Goal: Task Accomplishment & Management: Use online tool/utility

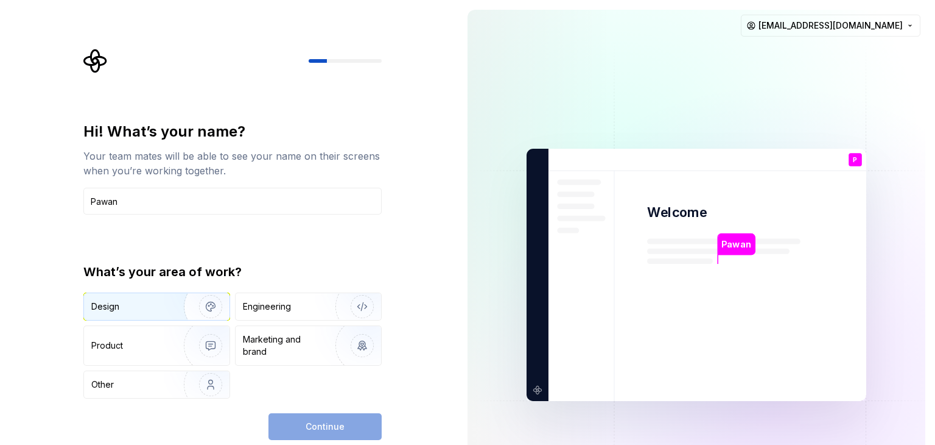
type input "Pawan"
click at [188, 310] on img "button" at bounding box center [203, 307] width 78 height 82
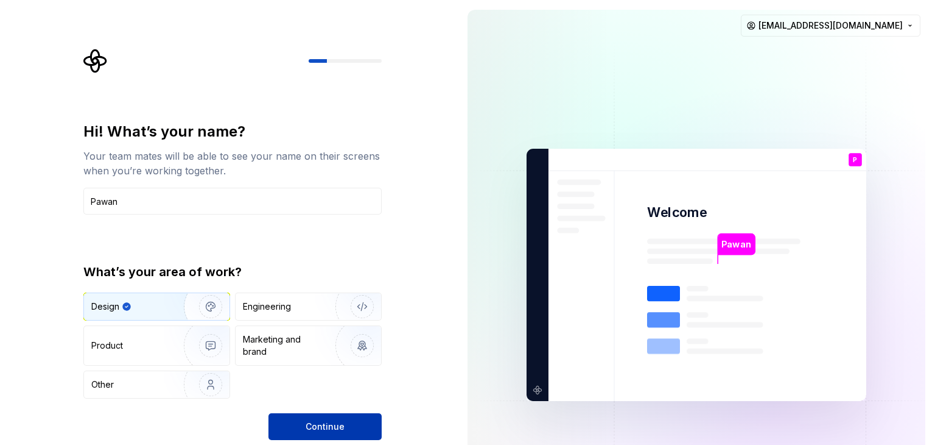
click at [322, 433] on button "Continue" at bounding box center [325, 426] width 113 height 27
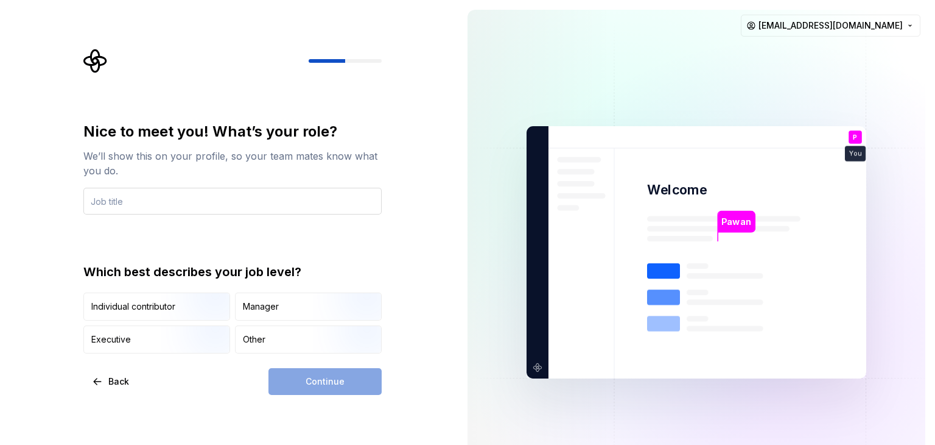
click at [179, 203] on input "text" at bounding box center [232, 201] width 298 height 27
type input "D"
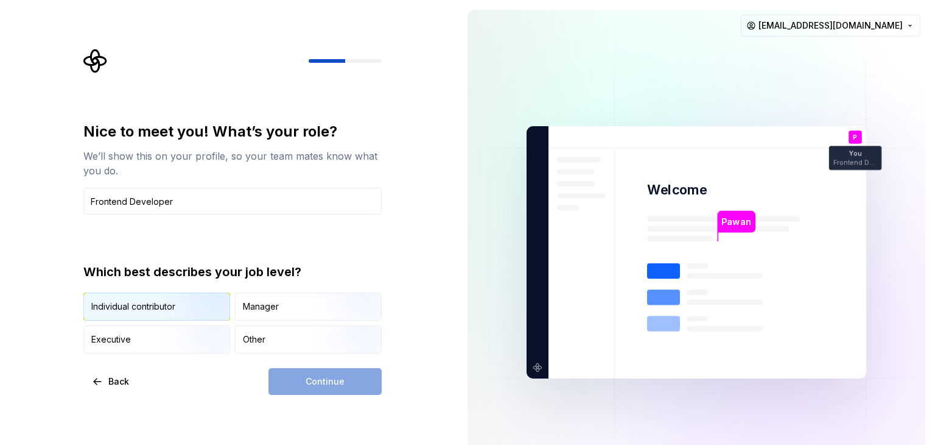
type input "Frontend Developer"
click at [161, 301] on div "Individual contributor" at bounding box center [133, 306] width 84 height 12
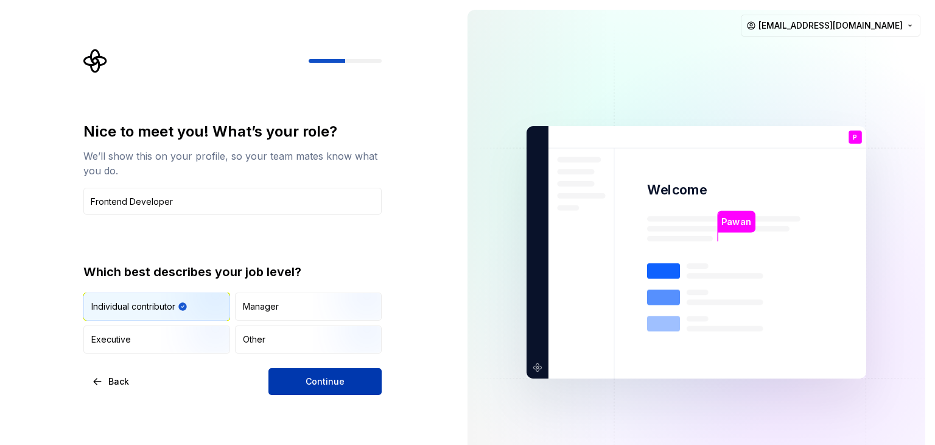
click at [334, 381] on span "Continue" at bounding box center [325, 381] width 39 height 12
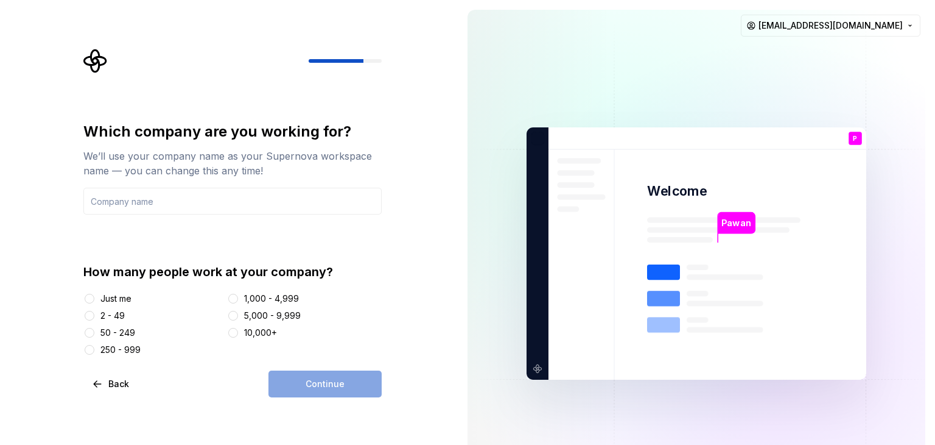
click at [114, 298] on div "Just me" at bounding box center [115, 298] width 31 height 12
click at [94, 298] on button "Just me" at bounding box center [90, 299] width 10 height 10
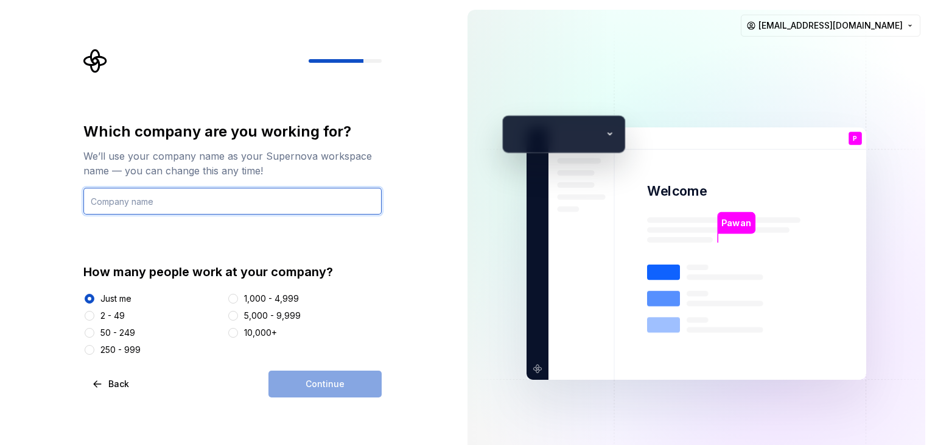
click at [147, 199] on input "text" at bounding box center [232, 201] width 298 height 27
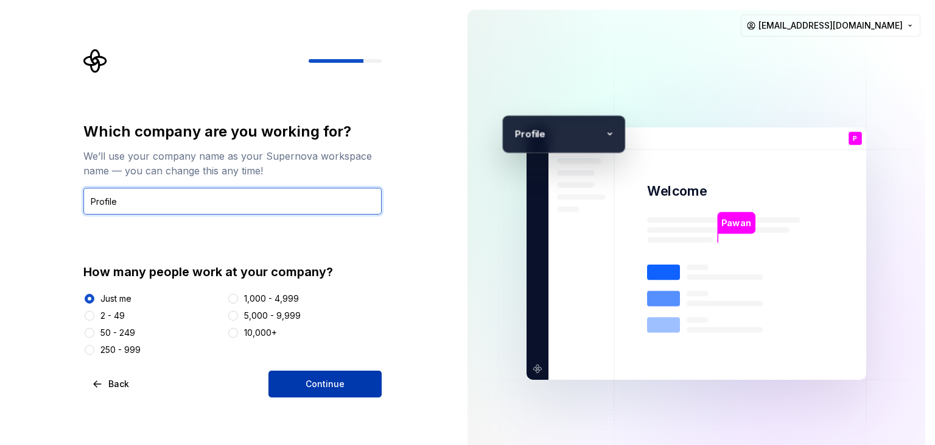
type input "Profile"
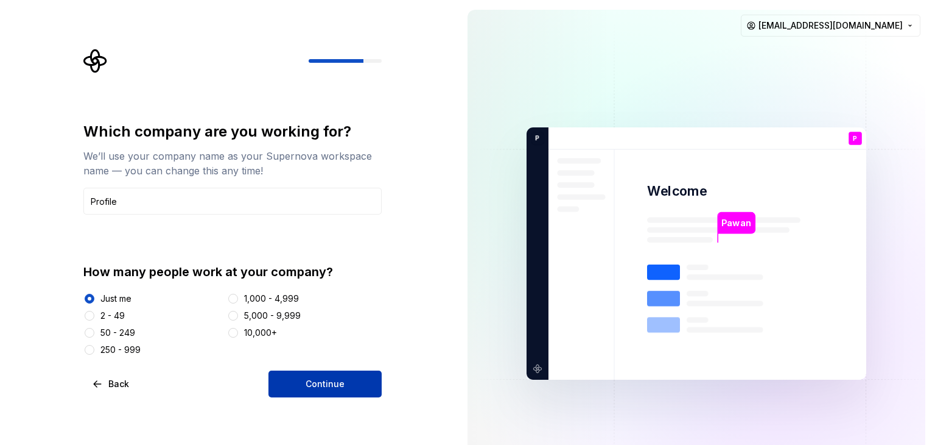
click at [306, 376] on button "Continue" at bounding box center [325, 383] width 113 height 27
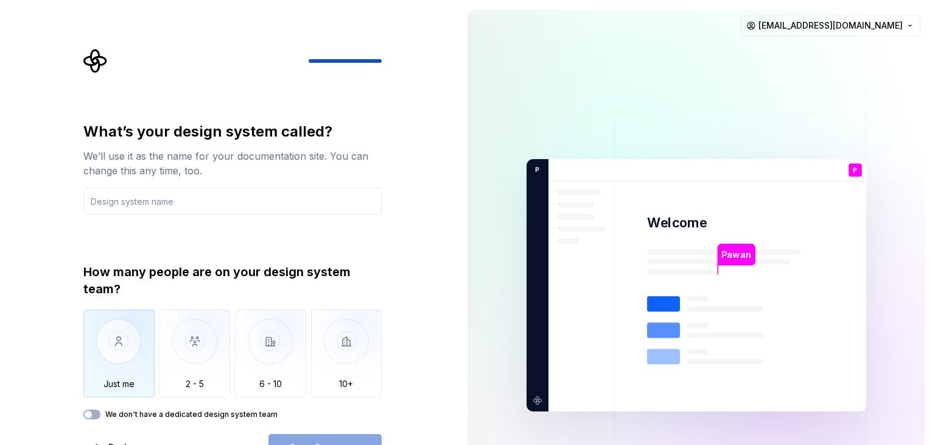
click at [114, 365] on img "button" at bounding box center [118, 350] width 71 height 82
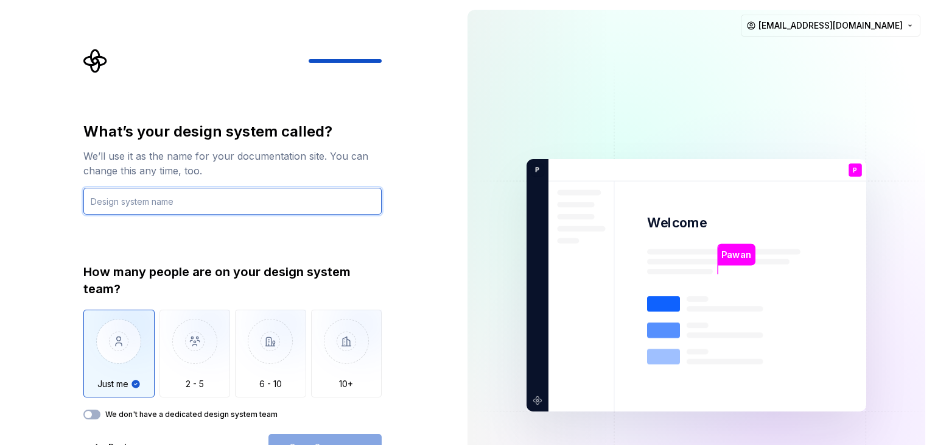
click at [156, 200] on input "text" at bounding box center [232, 201] width 298 height 27
type input "Just me"
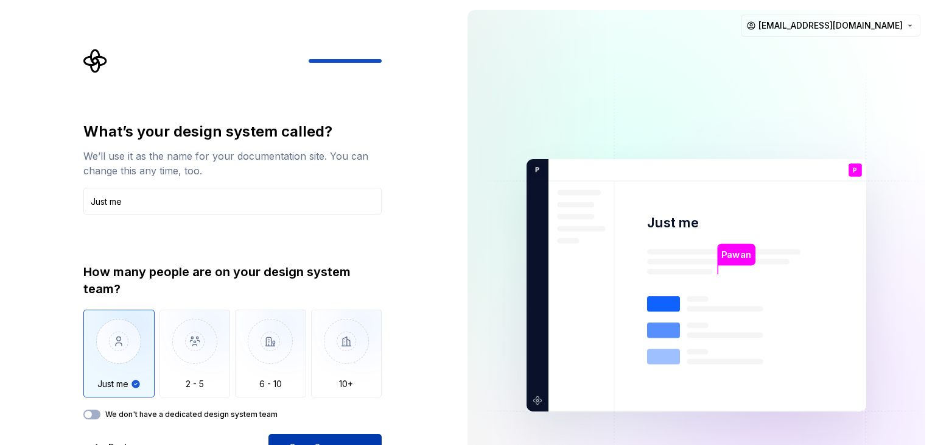
click at [302, 437] on button "Open Supernova" at bounding box center [325, 447] width 113 height 27
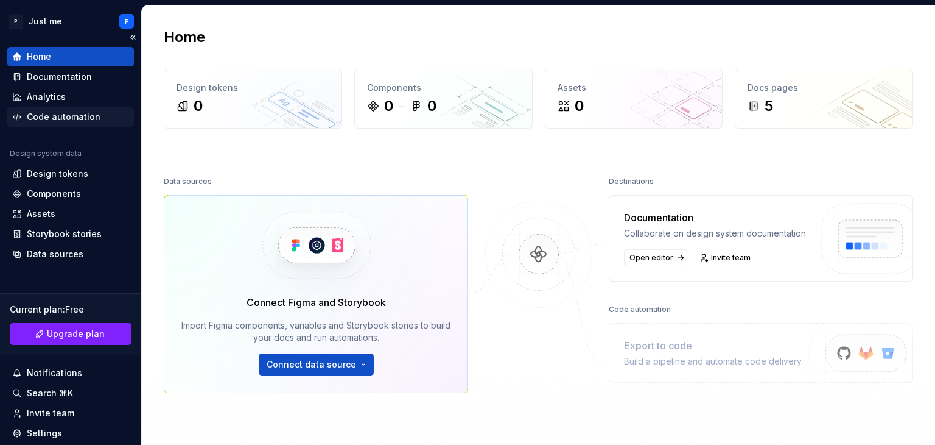
click at [68, 118] on div "Code automation" at bounding box center [64, 117] width 74 height 12
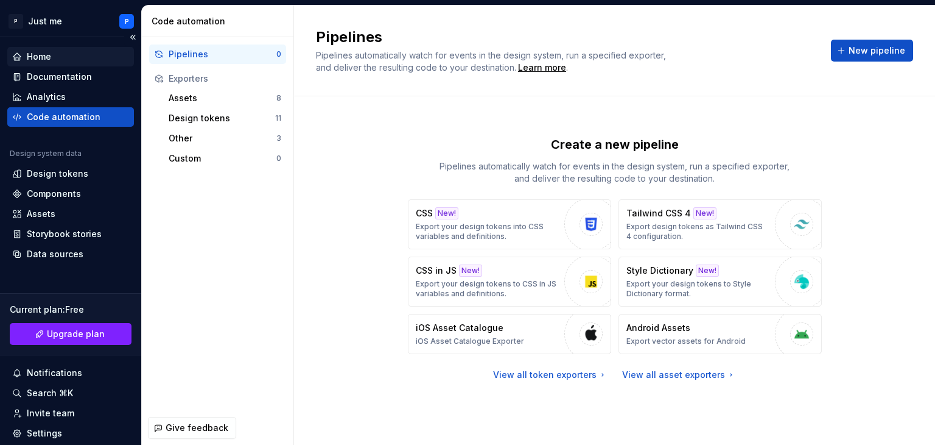
click at [48, 55] on div "Home" at bounding box center [39, 57] width 24 height 12
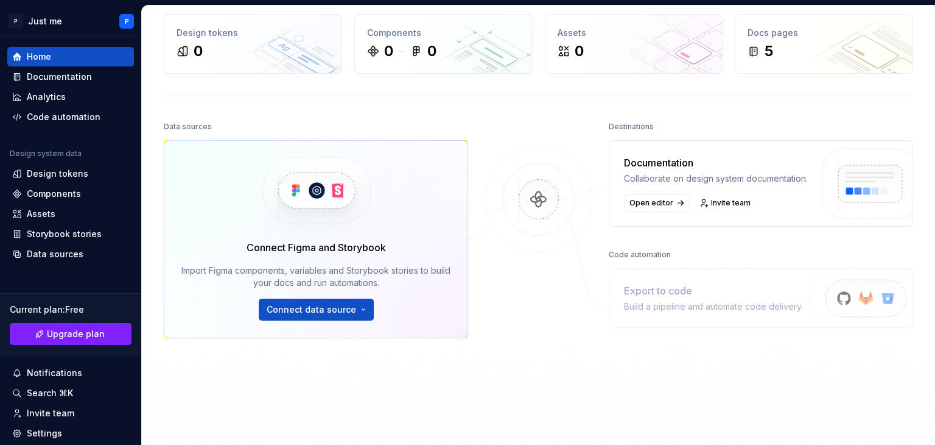
scroll to position [56, 0]
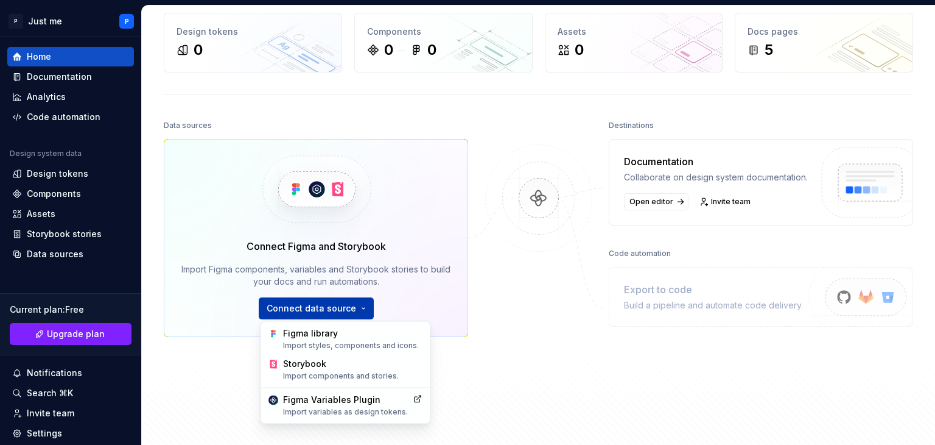
click at [317, 308] on html "P Just me P Home Documentation Analytics Code automation Design system data Des…" at bounding box center [467, 222] width 935 height 445
click at [314, 337] on div "Figma library Import styles, components and icons." at bounding box center [352, 338] width 139 height 23
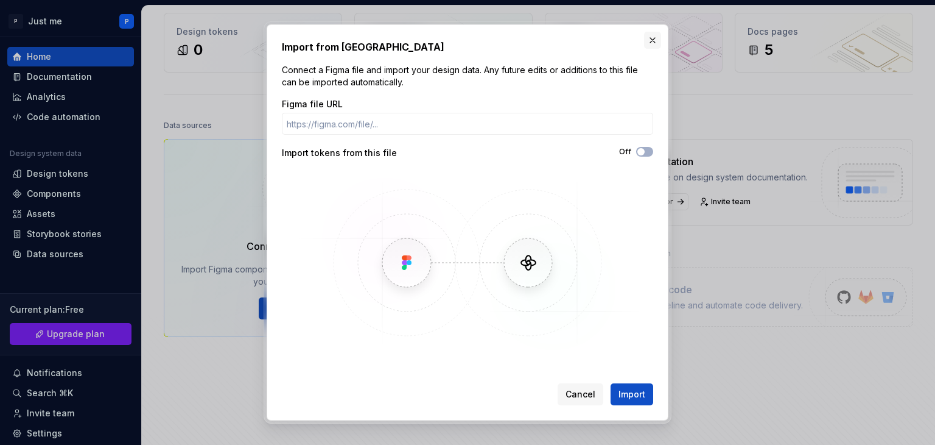
click at [656, 41] on button "button" at bounding box center [652, 40] width 17 height 17
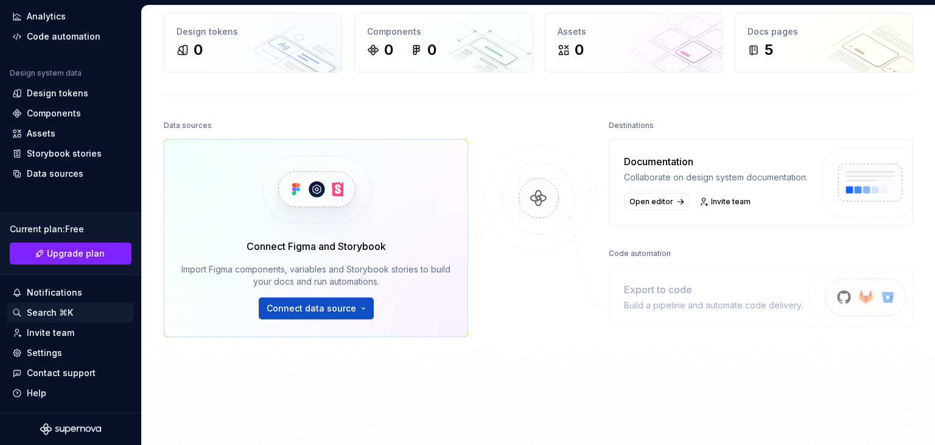
scroll to position [0, 0]
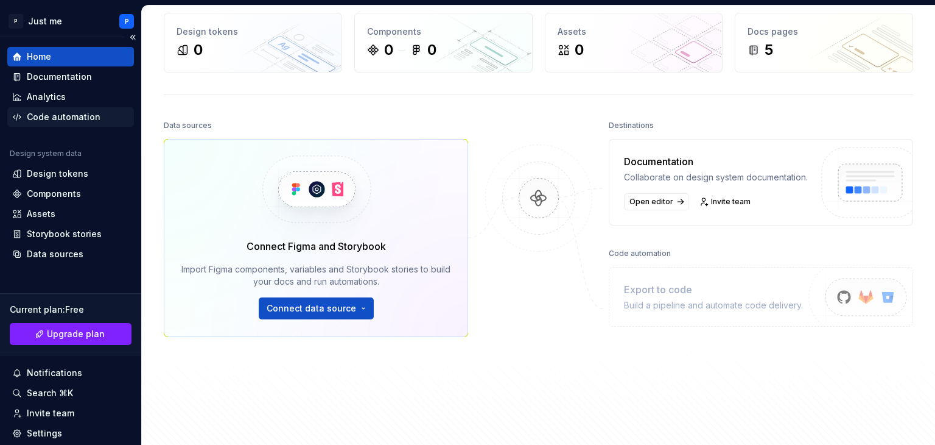
click at [63, 115] on div "Code automation" at bounding box center [64, 117] width 74 height 12
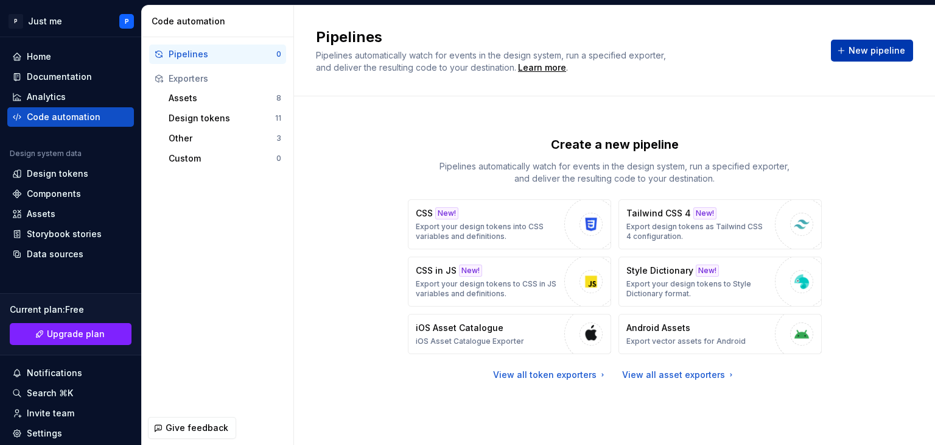
click at [862, 57] on button "New pipeline" at bounding box center [872, 51] width 82 height 22
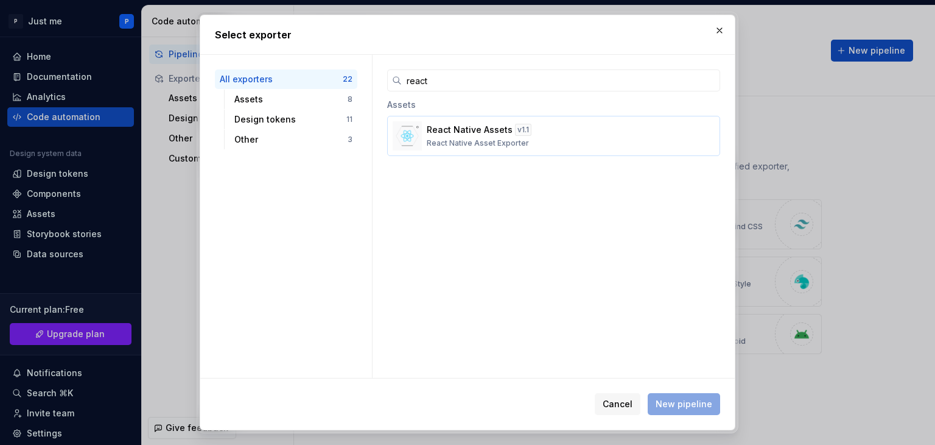
type input "react"
click at [470, 133] on p "React Native Assets" at bounding box center [470, 130] width 86 height 12
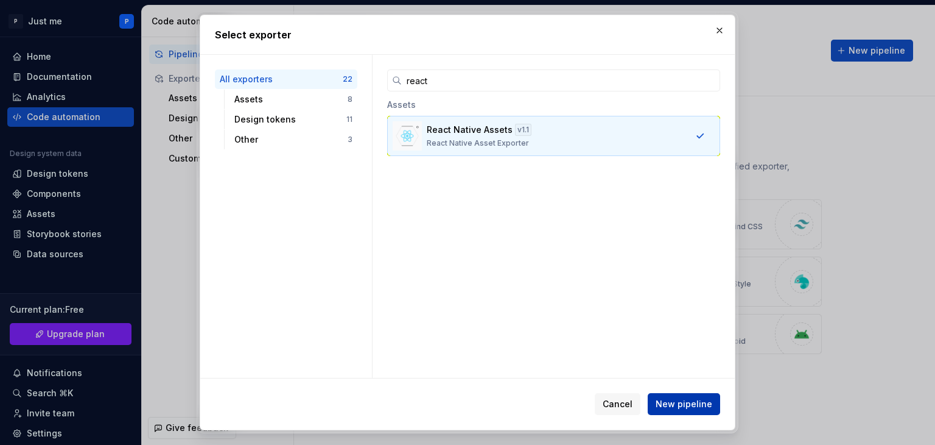
click at [682, 409] on span "New pipeline" at bounding box center [684, 404] width 57 height 12
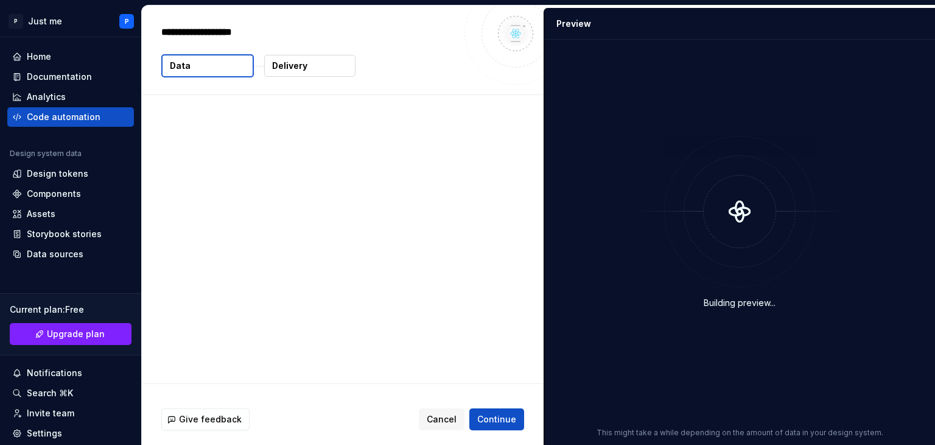
type textarea "*"
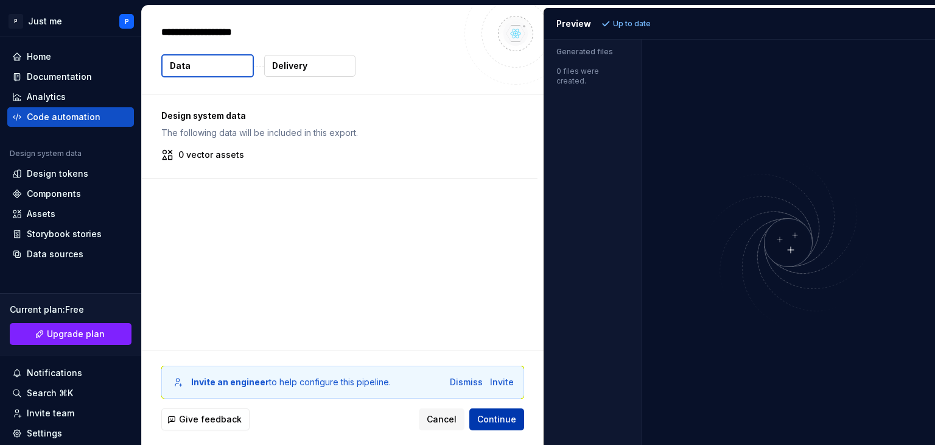
click at [490, 423] on span "Continue" at bounding box center [496, 419] width 39 height 12
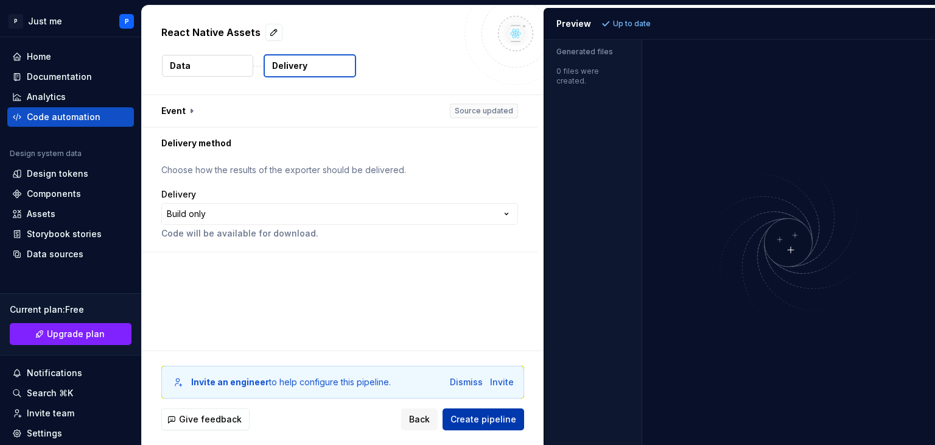
click at [490, 423] on span "Create pipeline" at bounding box center [484, 419] width 66 height 12
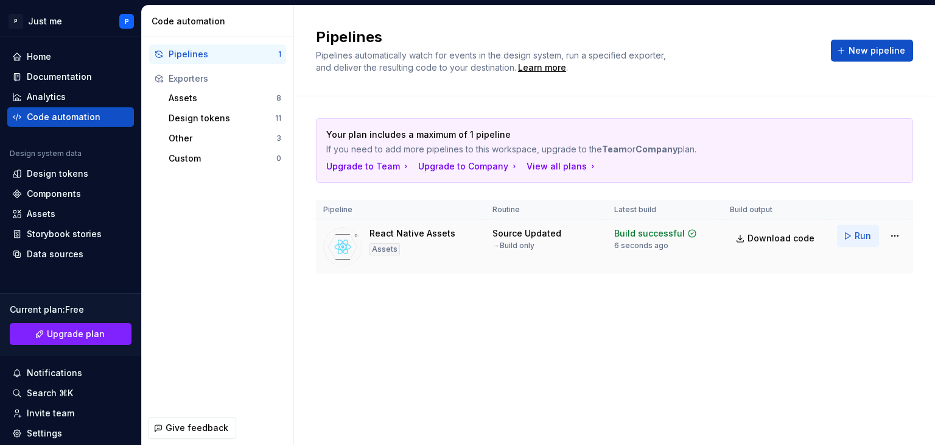
click at [860, 239] on span "Run" at bounding box center [863, 236] width 16 height 12
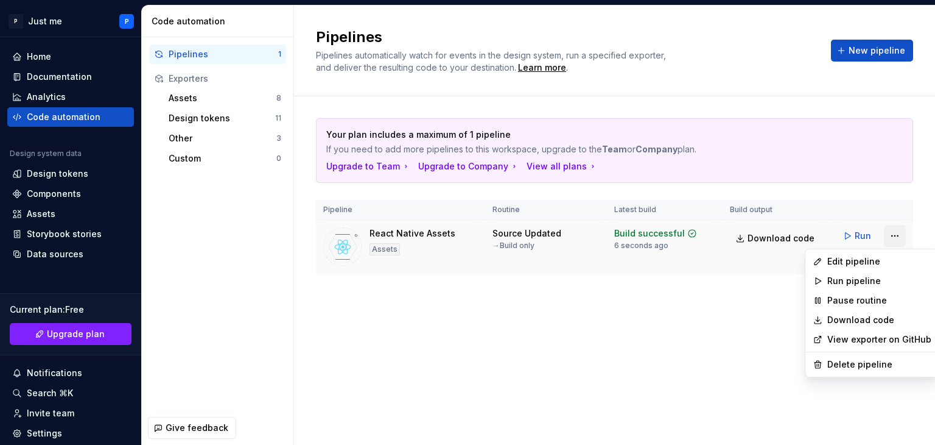
click at [893, 234] on html "P Just me P Home Documentation Analytics Code automation Design system data Des…" at bounding box center [467, 222] width 935 height 445
click at [845, 362] on div "Delete pipeline" at bounding box center [880, 364] width 104 height 12
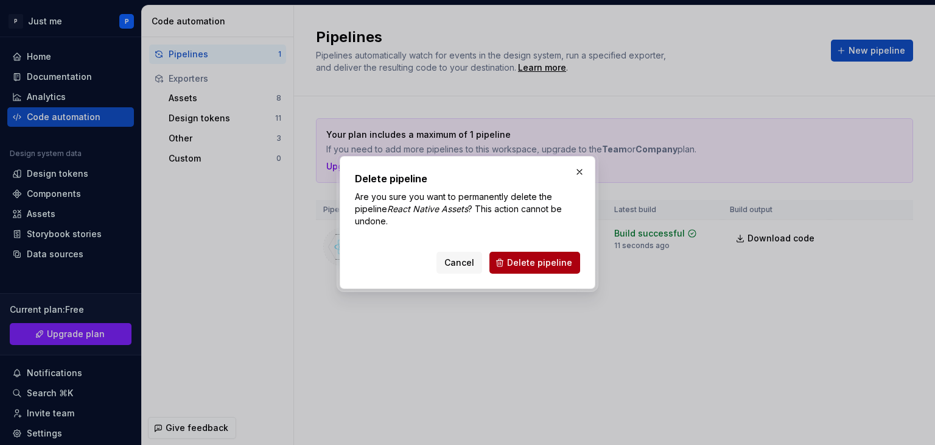
click at [539, 259] on span "Delete pipeline" at bounding box center [539, 262] width 65 height 12
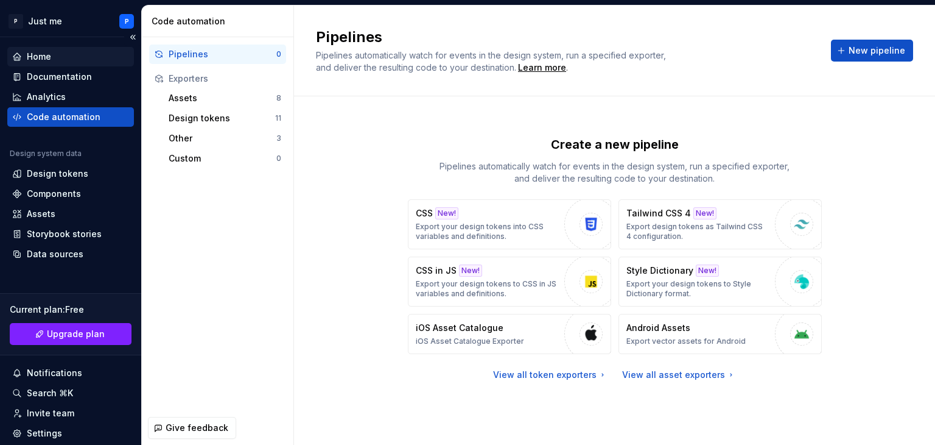
click at [49, 64] on div "Home" at bounding box center [70, 56] width 127 height 19
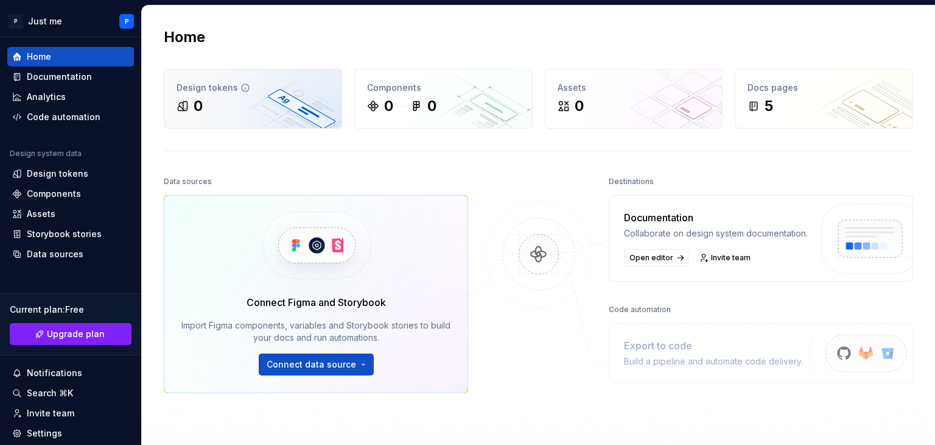
click at [207, 110] on div "0" at bounding box center [253, 105] width 153 height 19
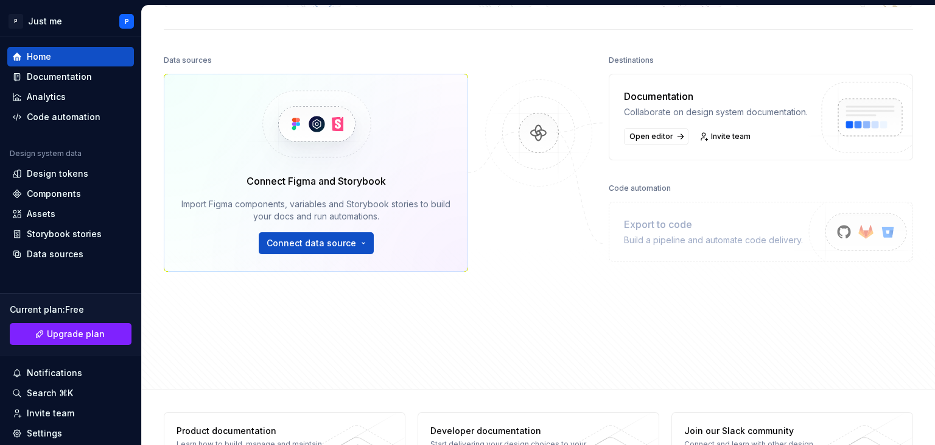
scroll to position [122, 0]
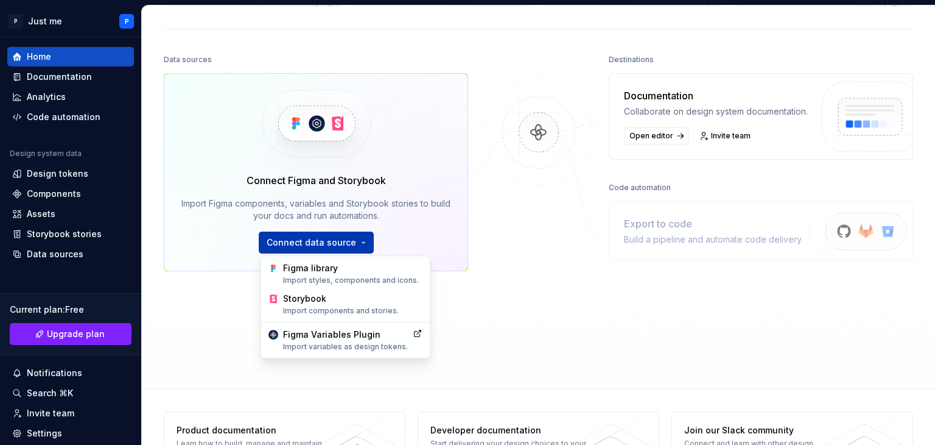
click at [307, 245] on html "P Just me P Home Documentation Analytics Code automation Design system data Des…" at bounding box center [467, 222] width 935 height 445
click at [327, 281] on div "Import styles, components and icons." at bounding box center [352, 280] width 139 height 10
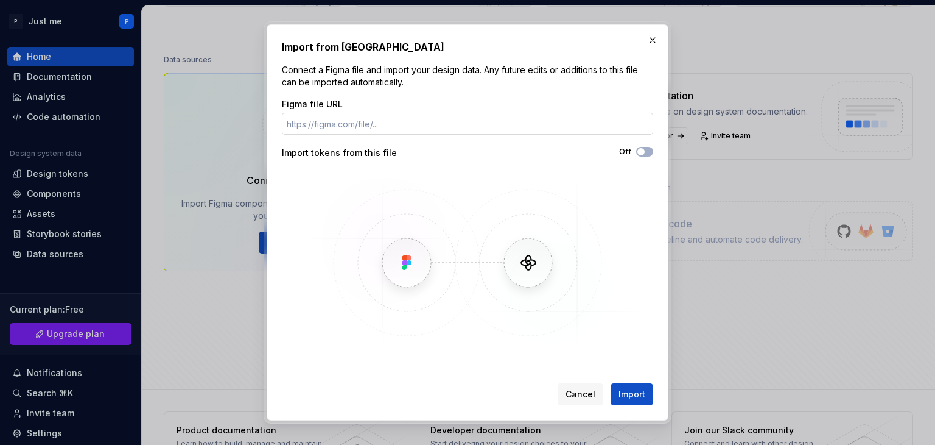
click at [420, 127] on input "Figma file URL" at bounding box center [468, 124] width 372 height 22
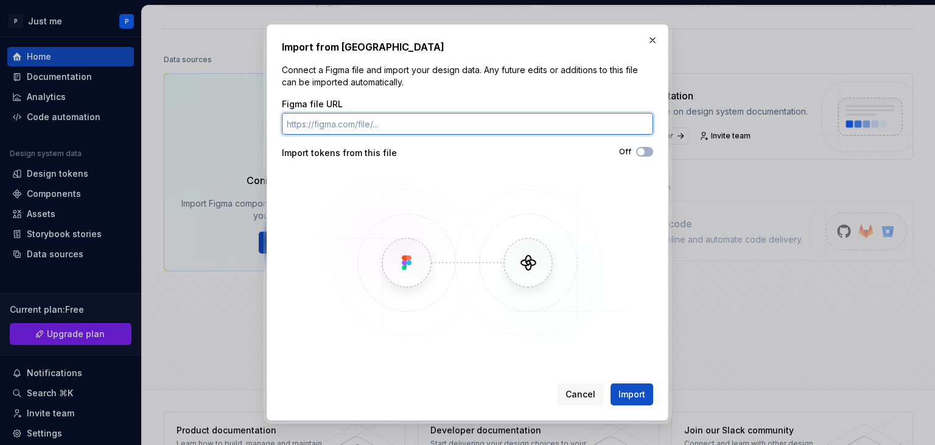
paste input "https://www.figma.com/make/Wsy9t4CuJdn6tpVJQJk85V/Dark-Theme-Splash-Screen?full…"
type input "https://www.figma.com/make/Wsy9t4CuJdn6tpVJQJk85V/Dark-Theme-Splash-Screen?full…"
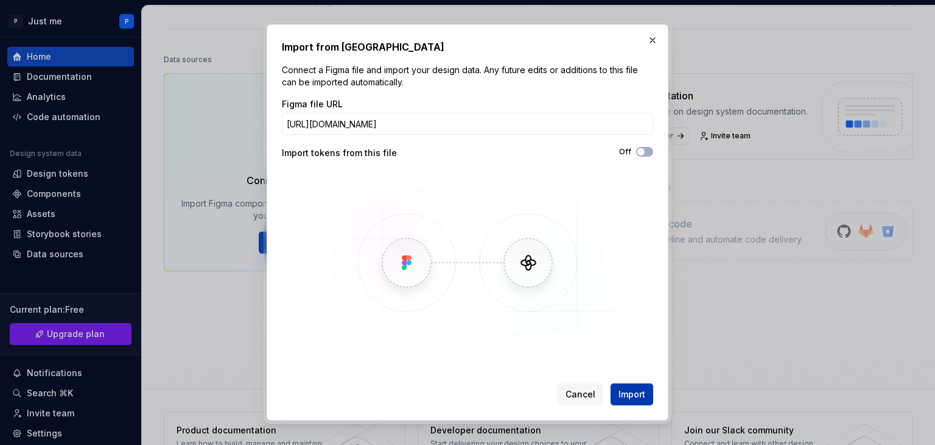
scroll to position [0, 0]
click at [631, 392] on span "Import" at bounding box center [632, 394] width 27 height 12
click at [638, 398] on span "Import" at bounding box center [632, 394] width 27 height 12
click at [654, 41] on button "button" at bounding box center [652, 40] width 17 height 17
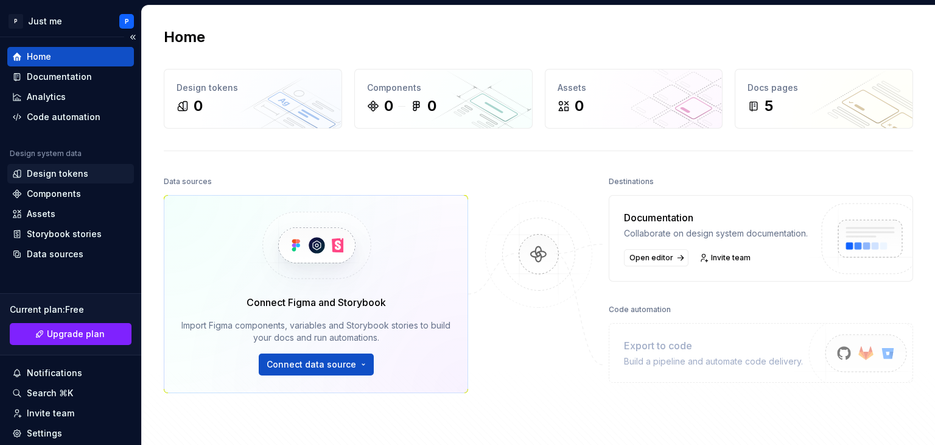
click at [54, 176] on div "Design tokens" at bounding box center [58, 173] width 62 height 12
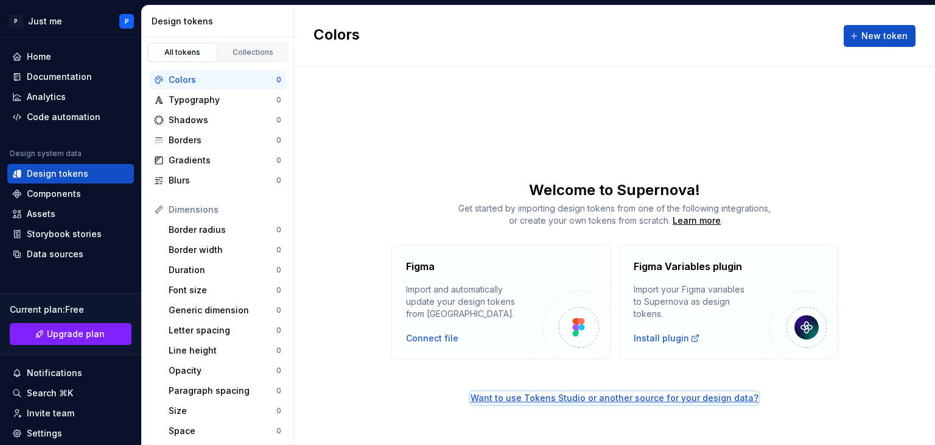
click at [626, 400] on div "Want to use Tokens Studio or another source for your design data?" at bounding box center [615, 398] width 288 height 12
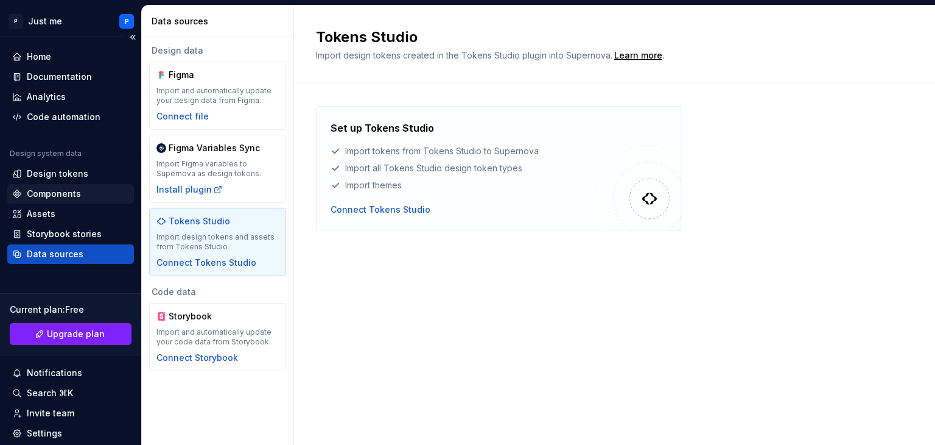
click at [62, 188] on div "Components" at bounding box center [54, 194] width 54 height 12
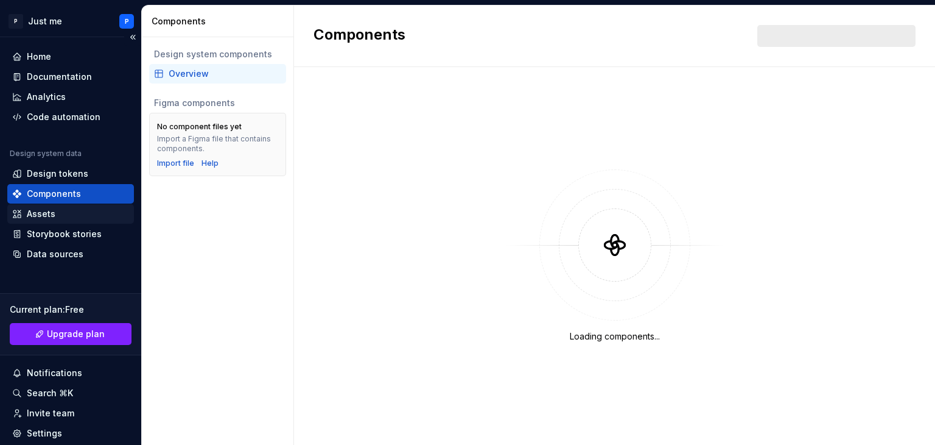
click at [58, 212] on div "Assets" at bounding box center [70, 214] width 117 height 12
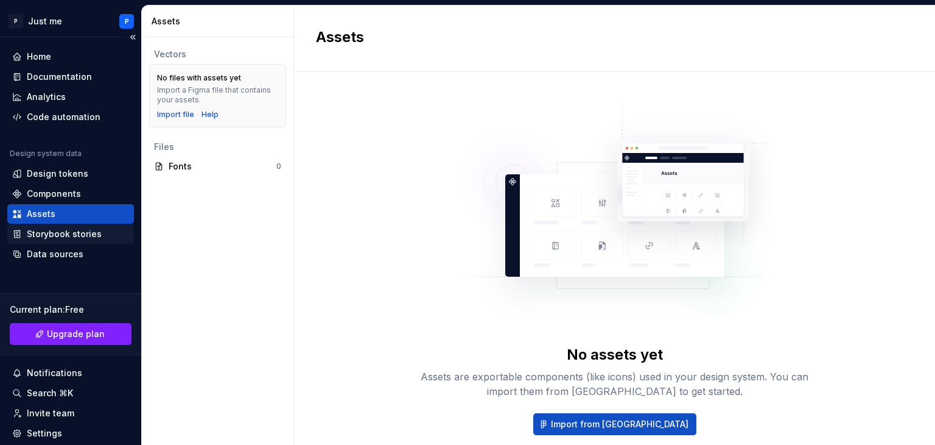
click at [79, 233] on div "Storybook stories" at bounding box center [64, 234] width 75 height 12
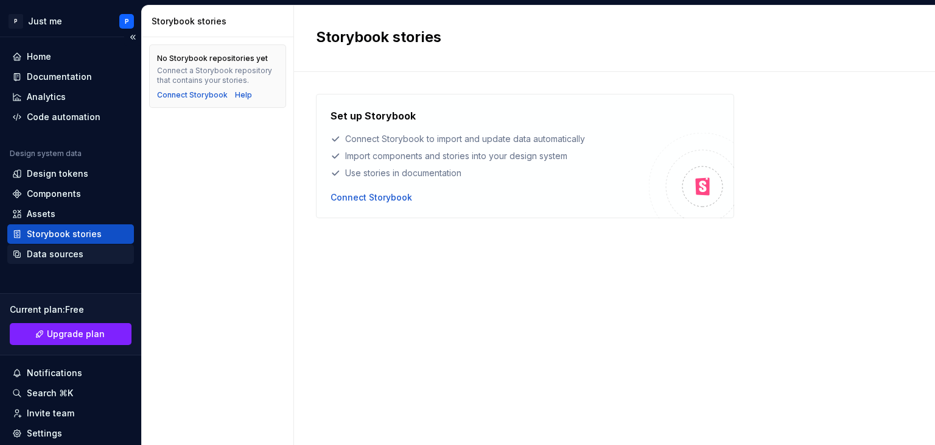
click at [83, 253] on div "Data sources" at bounding box center [70, 254] width 117 height 12
